Goal: Check status: Check status

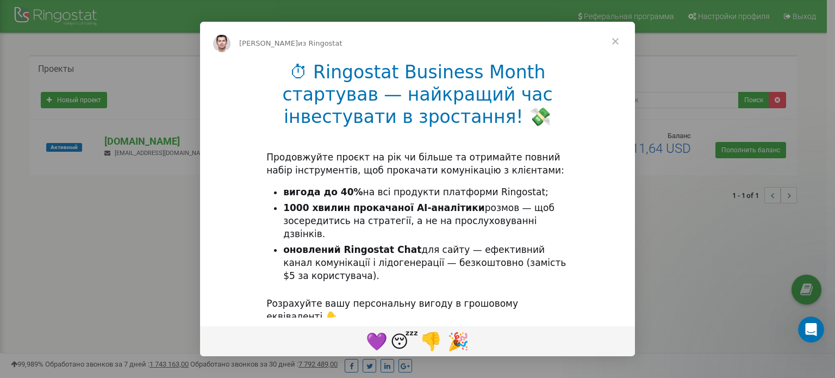
click at [381, 247] on li "оновлений Ringostat Chat для сайту — ефективний канал комунікації і лідогенерац…" at bounding box center [425, 263] width 285 height 39
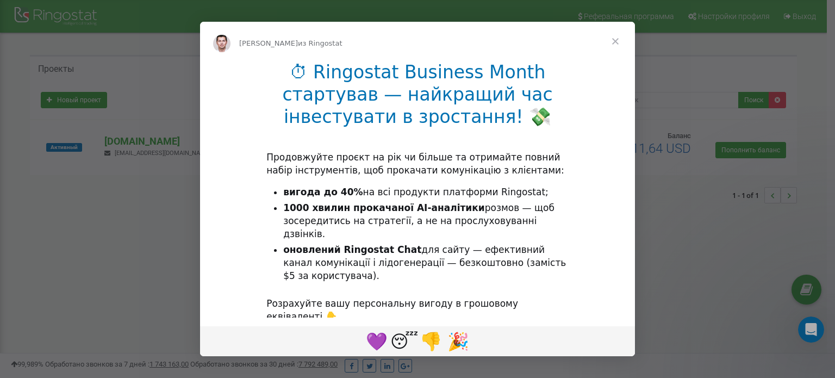
click at [617, 39] on span "Закрыть" at bounding box center [615, 41] width 39 height 39
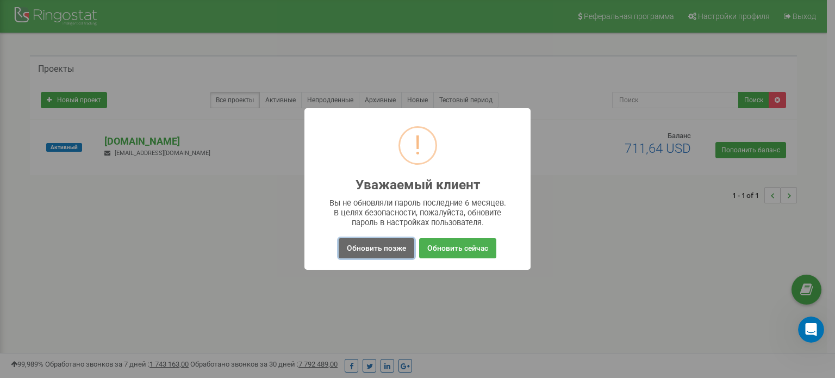
click at [377, 250] on button "Обновить позже" at bounding box center [377, 248] width 76 height 20
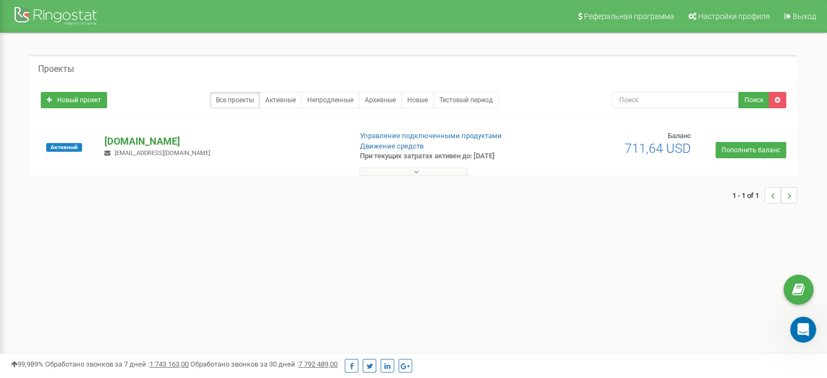
click at [166, 143] on p "[DOMAIN_NAME]" at bounding box center [223, 141] width 238 height 14
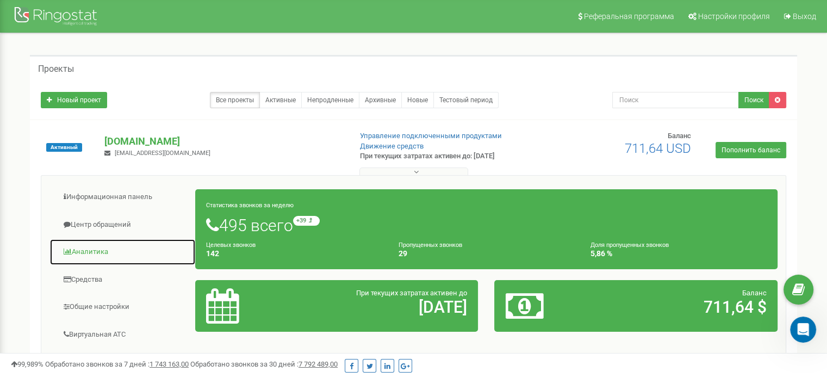
click at [102, 250] on link "Аналитика" at bounding box center [122, 252] width 146 height 27
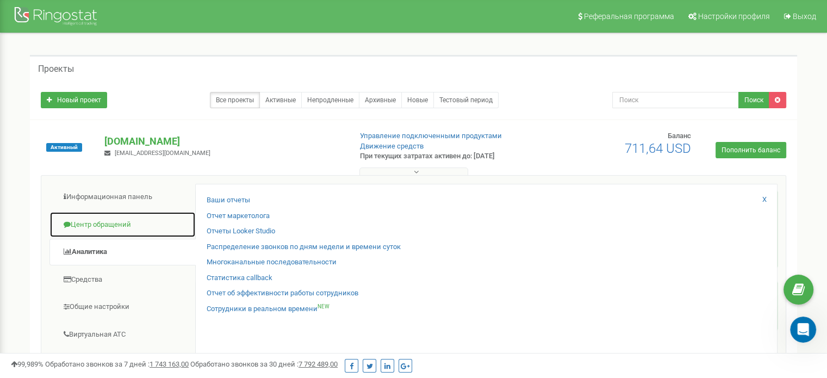
click at [111, 222] on link "Центр обращений" at bounding box center [122, 225] width 146 height 27
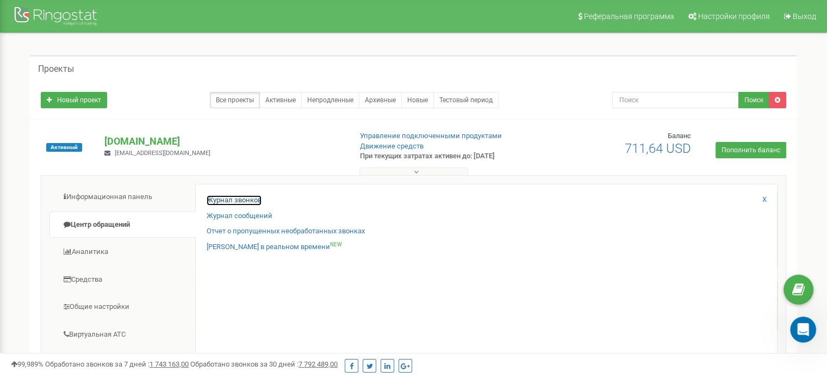
click at [254, 201] on link "Журнал звонков" at bounding box center [234, 200] width 55 height 10
